Goal: Transaction & Acquisition: Purchase product/service

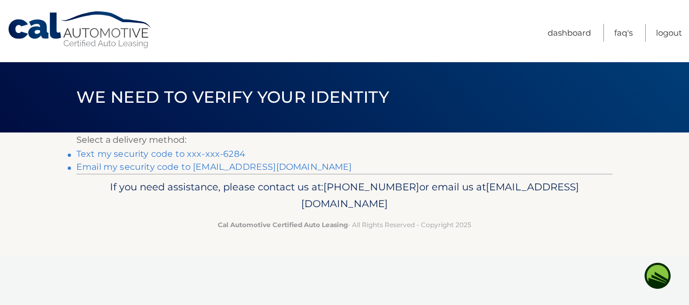
click at [99, 155] on link "Text my security code to xxx-xxx-6284" at bounding box center [160, 154] width 169 height 10
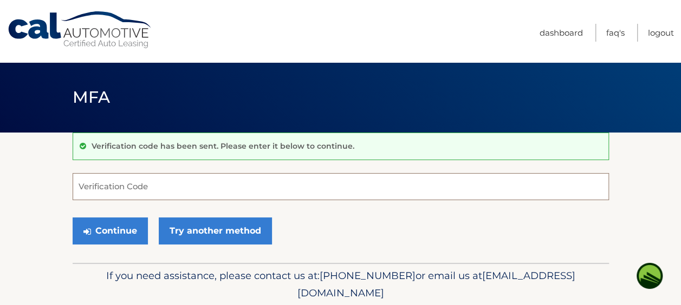
click at [84, 185] on input "Verification Code" at bounding box center [341, 186] width 536 height 27
type input "971578"
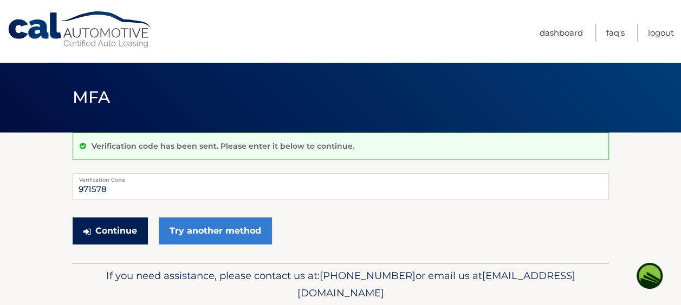
click at [105, 229] on button "Continue" at bounding box center [110, 231] width 75 height 27
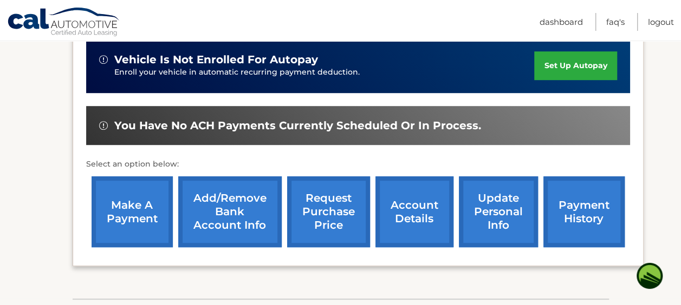
scroll to position [282, 0]
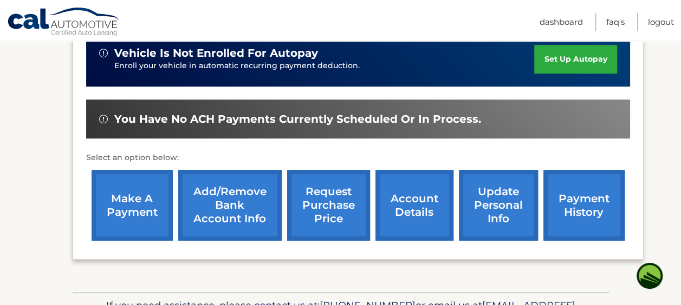
click at [128, 200] on link "make a payment" at bounding box center [132, 205] width 81 height 71
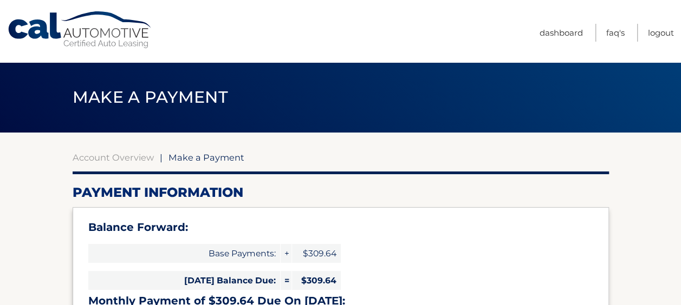
select select "OWE4NmFmNjAtOWE1OS00ZDFhLWJhODMtMWJjZDc1N2I1YjYx"
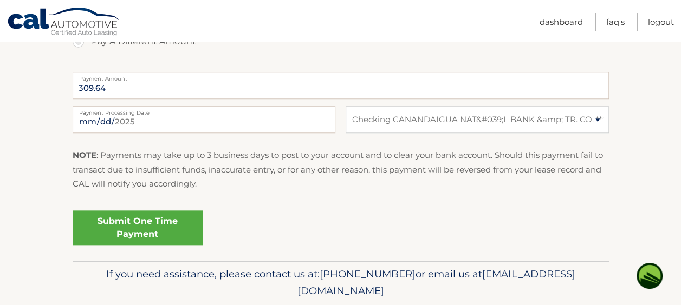
scroll to position [498, 0]
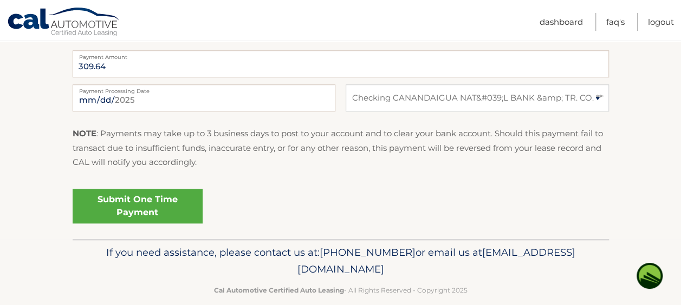
click at [139, 195] on link "Submit One Time Payment" at bounding box center [138, 206] width 130 height 35
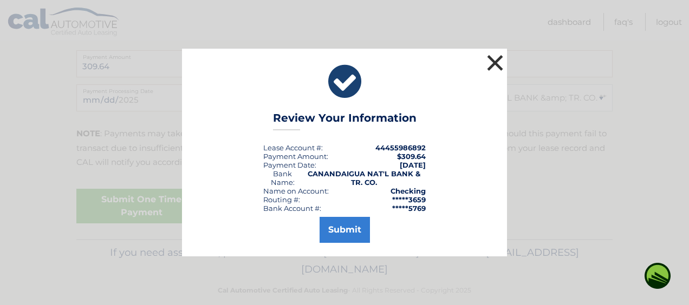
click at [496, 57] on button "×" at bounding box center [495, 63] width 22 height 22
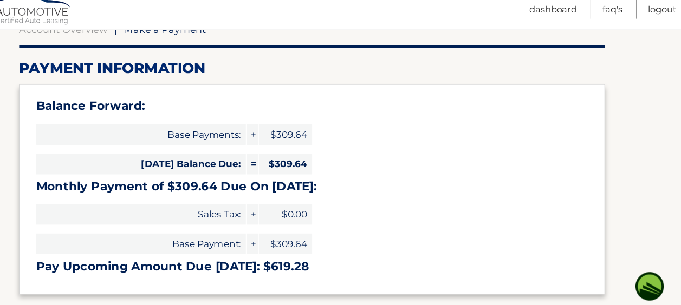
scroll to position [116, 0]
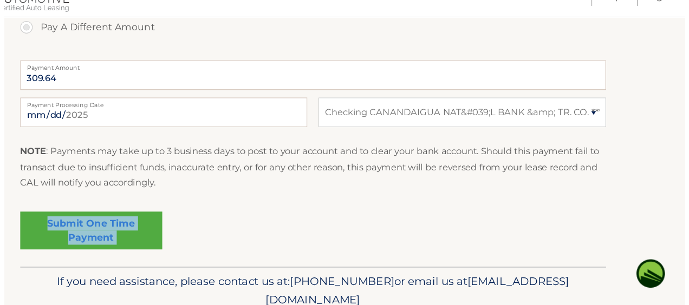
scroll to position [497, 0]
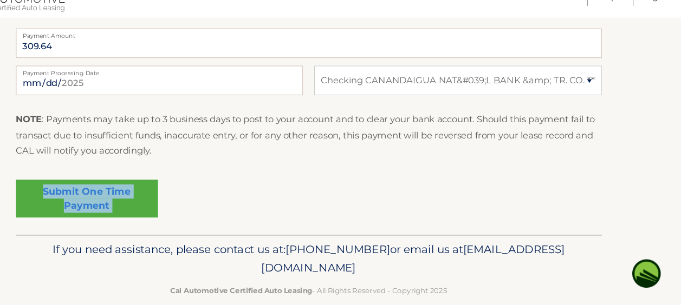
click at [164, 205] on link "Submit One Time Payment" at bounding box center [138, 207] width 130 height 35
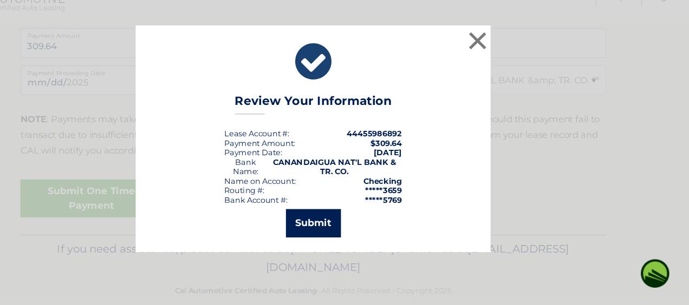
click at [349, 230] on button "Submit" at bounding box center [345, 230] width 50 height 26
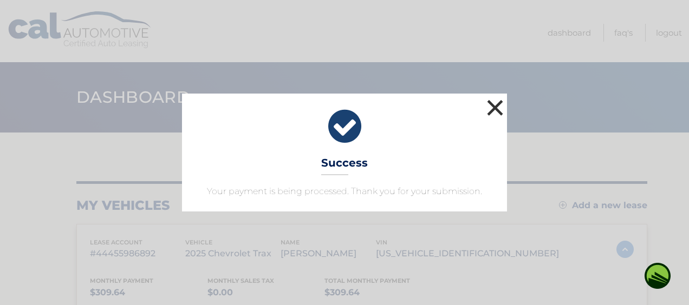
click at [497, 105] on button "×" at bounding box center [495, 108] width 22 height 22
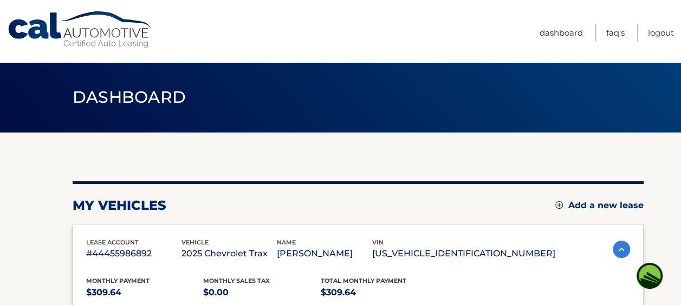
drag, startPoint x: 0, startPoint y: 110, endPoint x: 326, endPoint y: 22, distance: 337.4
click at [326, 22] on nav "Menu Dashboard FAQ's Logout" at bounding box center [418, 31] width 512 height 62
